Goal: Information Seeking & Learning: Understand process/instructions

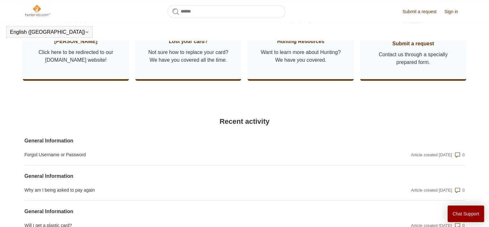
scroll to position [432, 0]
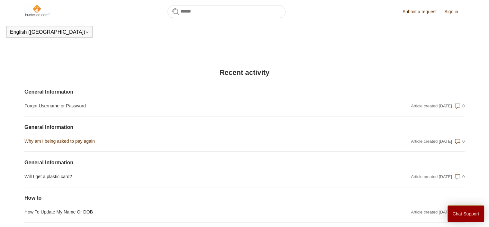
click at [100, 145] on link "Why am I being asked to pay again" at bounding box center [178, 141] width 308 height 7
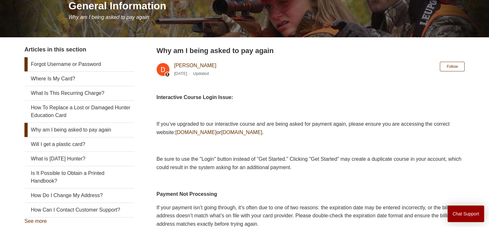
scroll to position [96, 0]
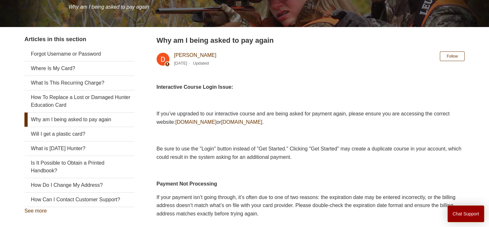
click at [216, 121] on span "[DOMAIN_NAME]" at bounding box center [195, 121] width 41 height 5
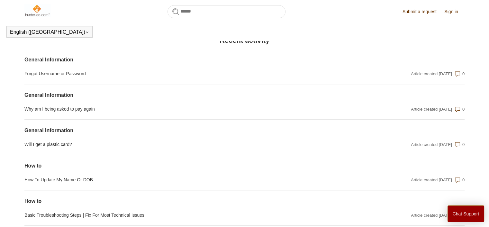
scroll to position [464, 0]
click at [75, 113] on link "Why am I being asked to pay again" at bounding box center [178, 109] width 308 height 7
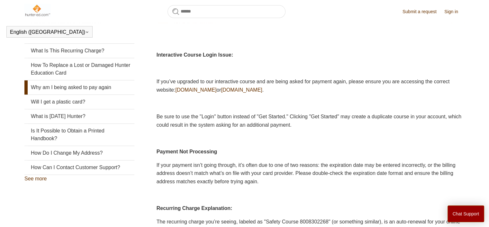
click at [216, 90] on span "[DOMAIN_NAME]" at bounding box center [195, 89] width 41 height 5
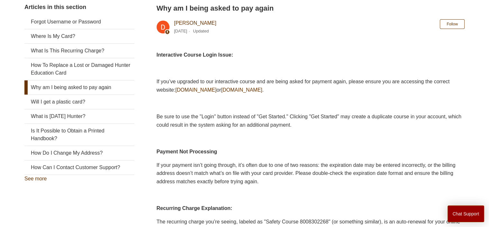
scroll to position [111, 0]
